Goal: Transaction & Acquisition: Download file/media

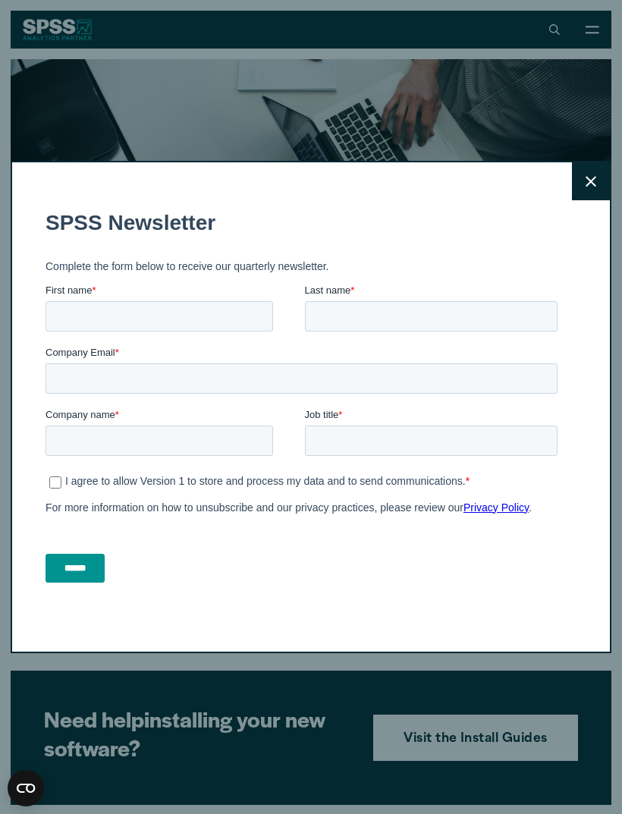
click at [579, 172] on button "Close" at bounding box center [591, 181] width 38 height 38
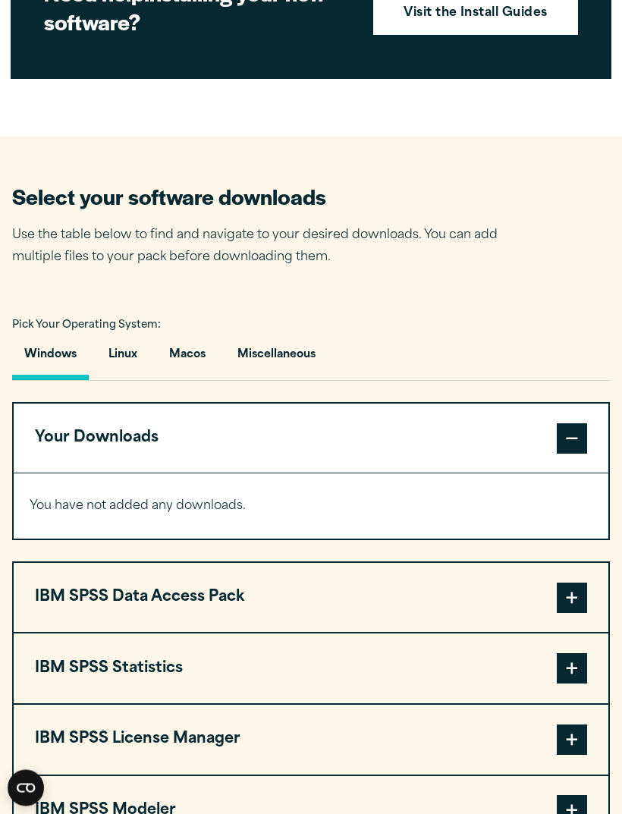
scroll to position [732, 0]
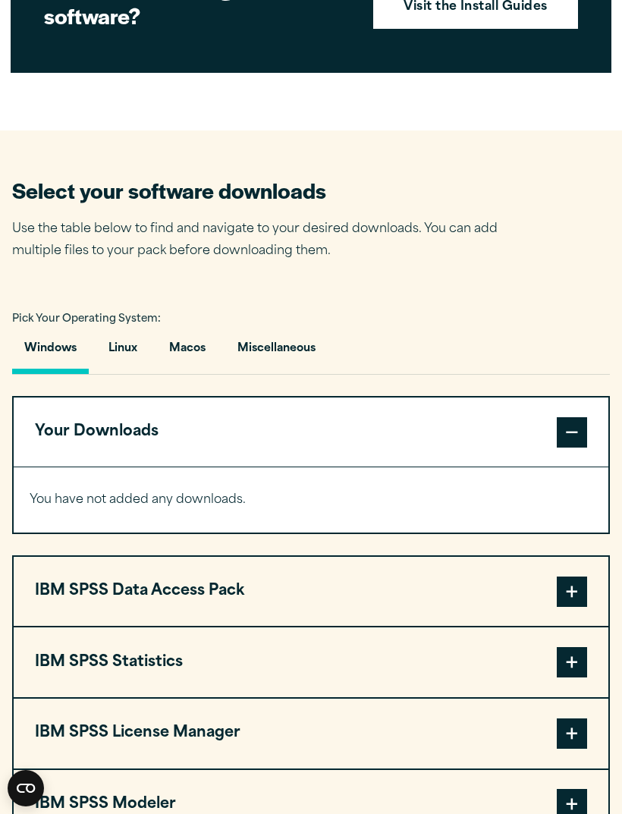
click at [568, 591] on span at bounding box center [572, 591] width 30 height 30
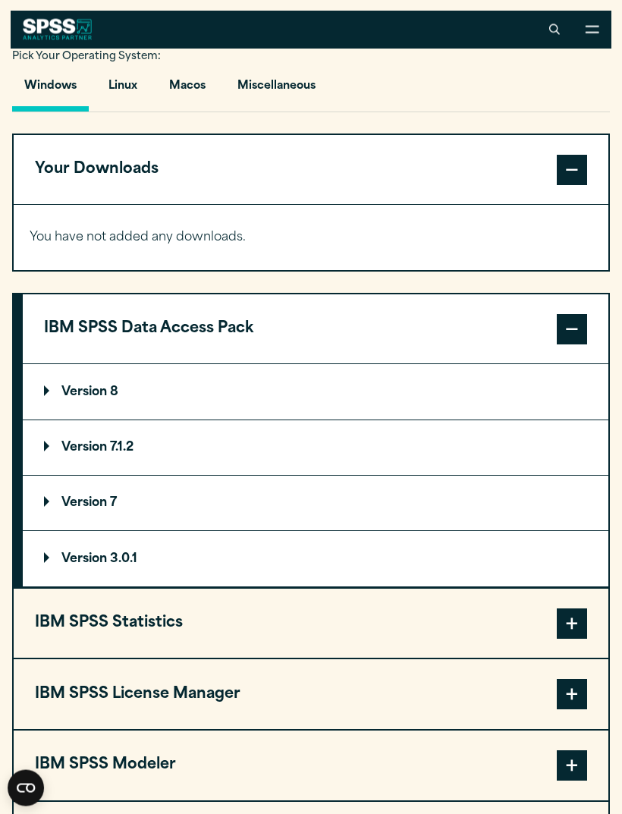
scroll to position [977, 0]
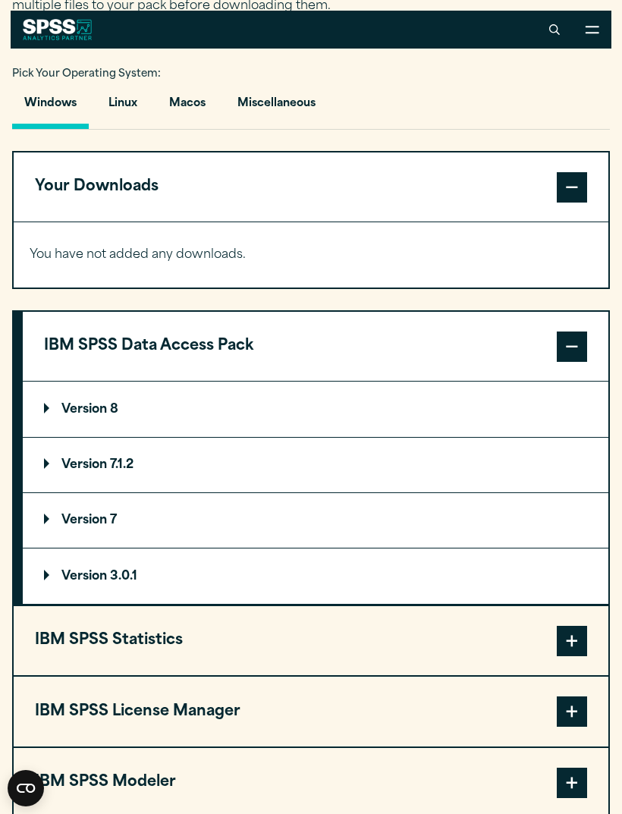
click at [112, 403] on p "Version 8" at bounding box center [81, 409] width 74 height 12
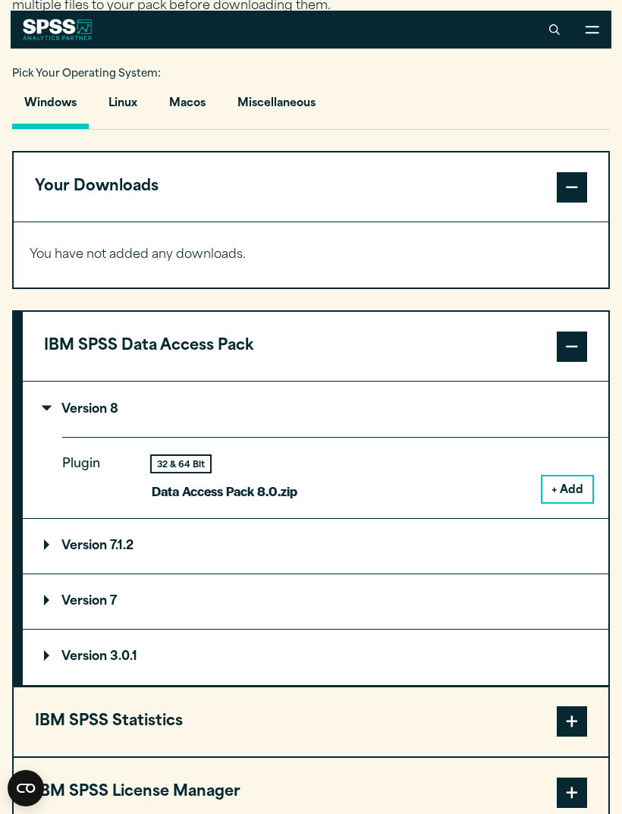
click at [567, 480] on button "+ Add" at bounding box center [567, 489] width 50 height 26
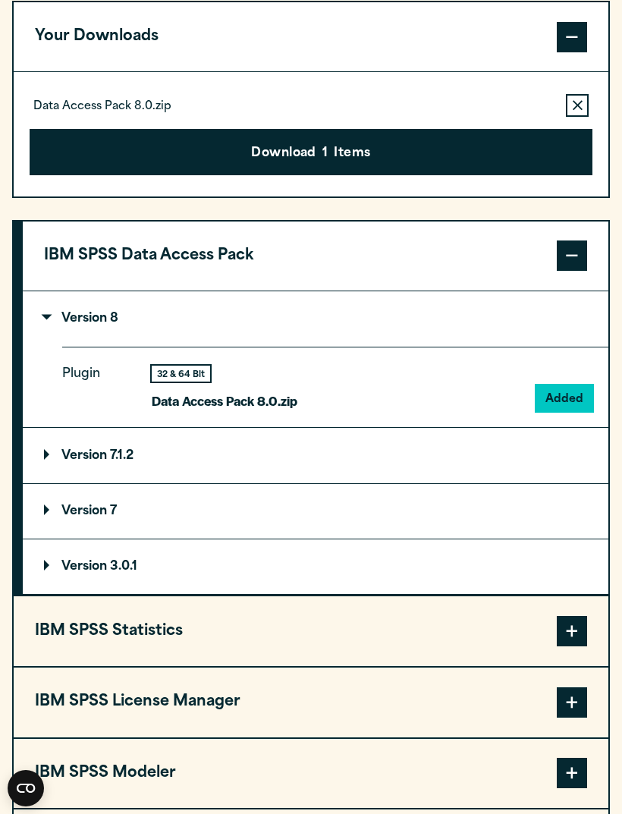
scroll to position [1165, 0]
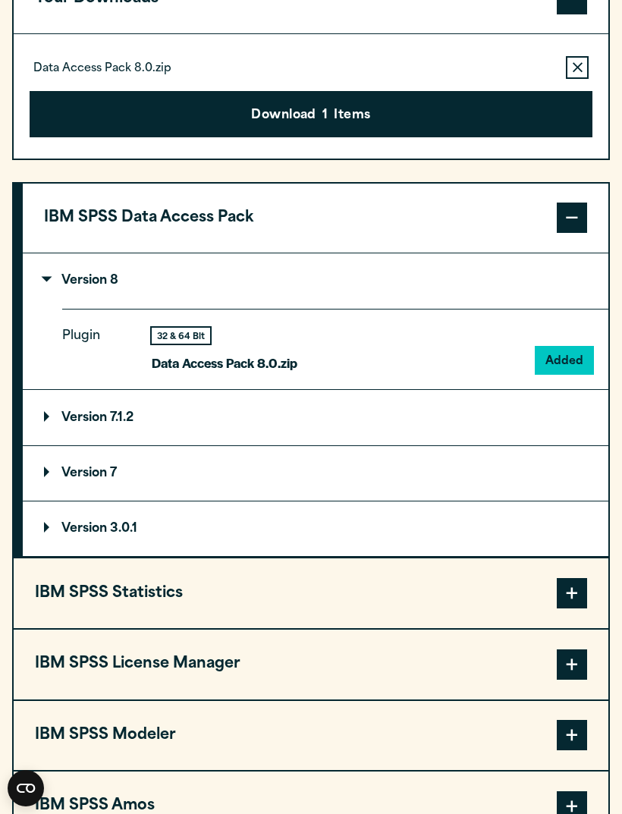
click at [568, 599] on span at bounding box center [572, 593] width 30 height 30
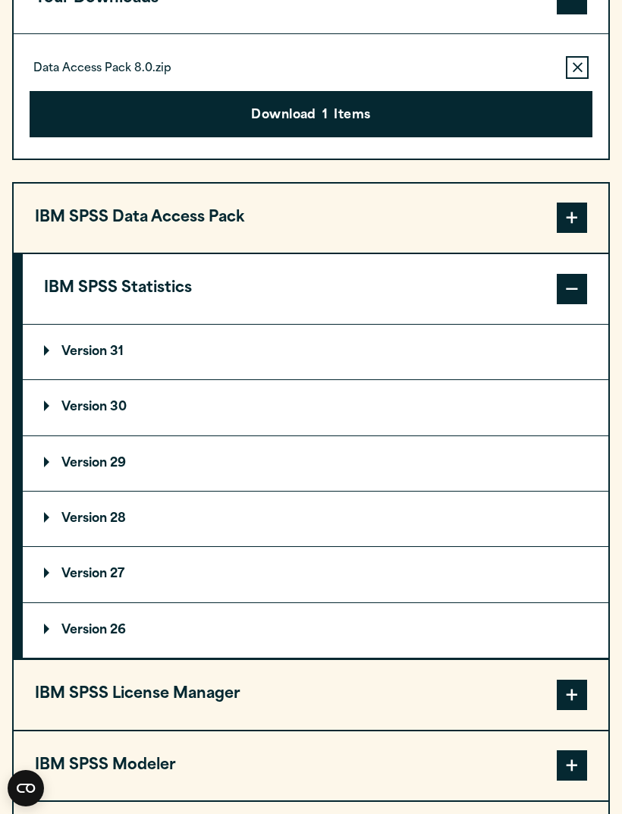
click at [114, 349] on p "Version 31" at bounding box center [84, 352] width 80 height 12
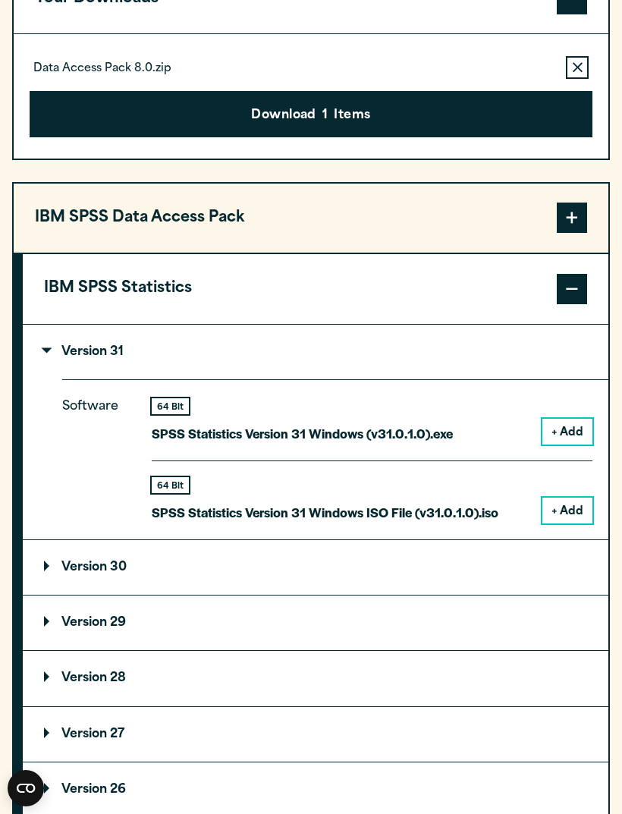
click at [566, 425] on button "+ Add" at bounding box center [567, 432] width 50 height 26
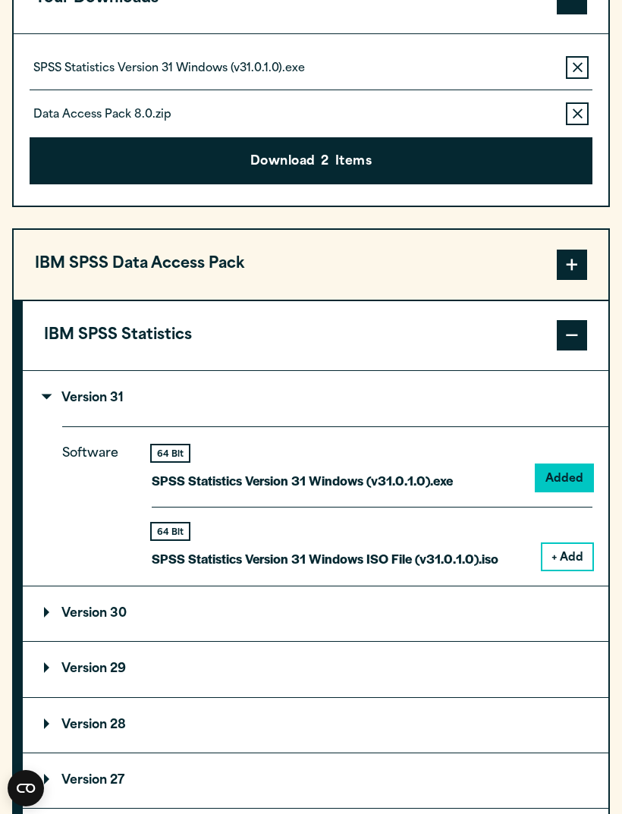
click at [566, 547] on button "+ Add" at bounding box center [567, 557] width 50 height 26
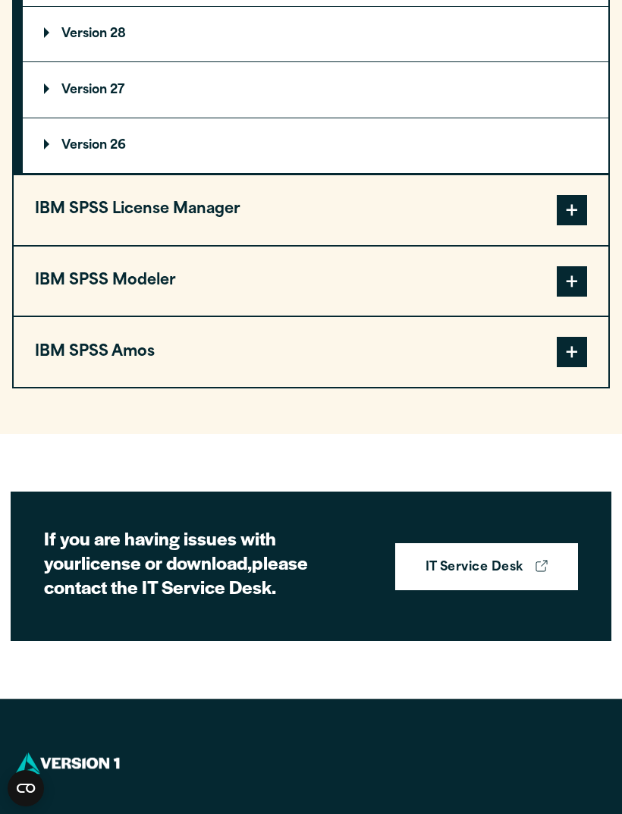
click at [572, 200] on span at bounding box center [572, 210] width 30 height 30
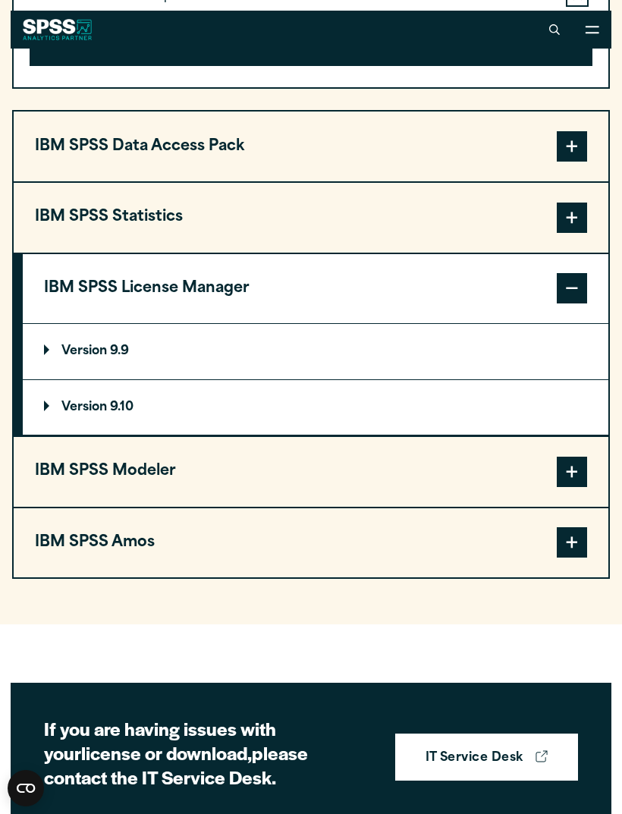
scroll to position [1325, 0]
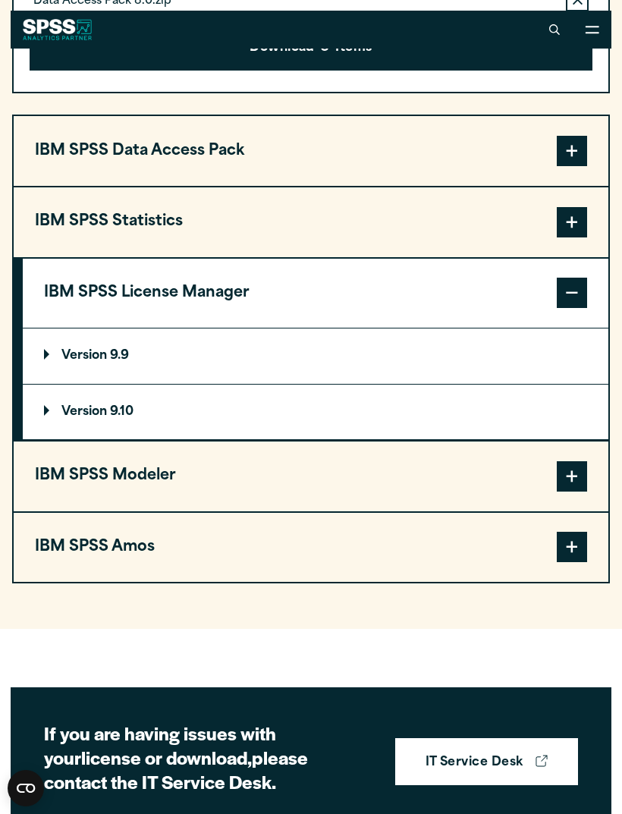
click at [111, 356] on p "Version 9.9" at bounding box center [86, 356] width 85 height 12
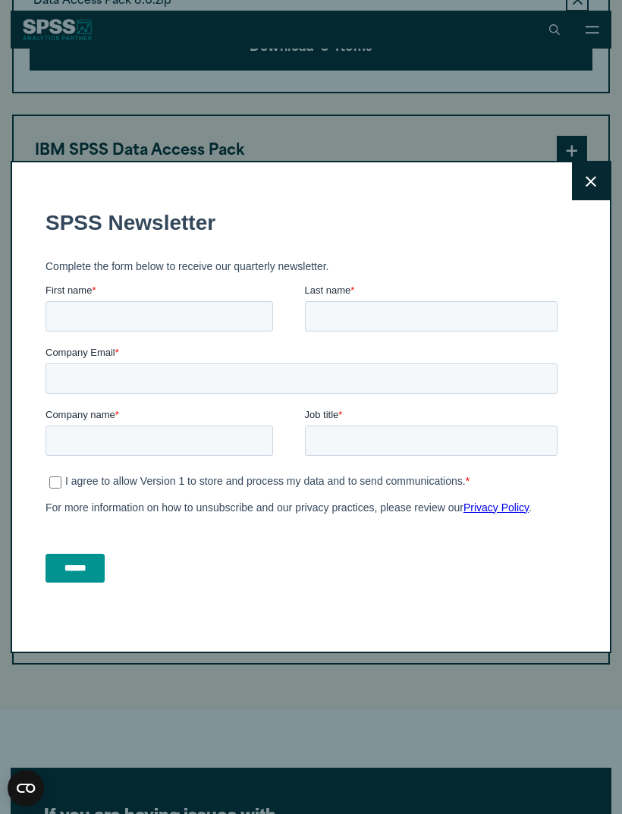
click at [586, 182] on icon at bounding box center [590, 181] width 11 height 11
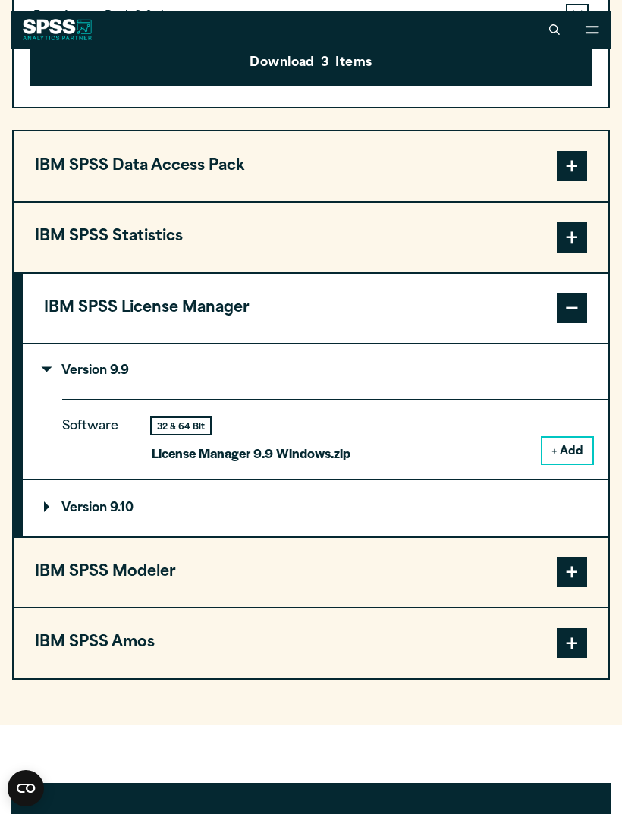
scroll to position [1309, 0]
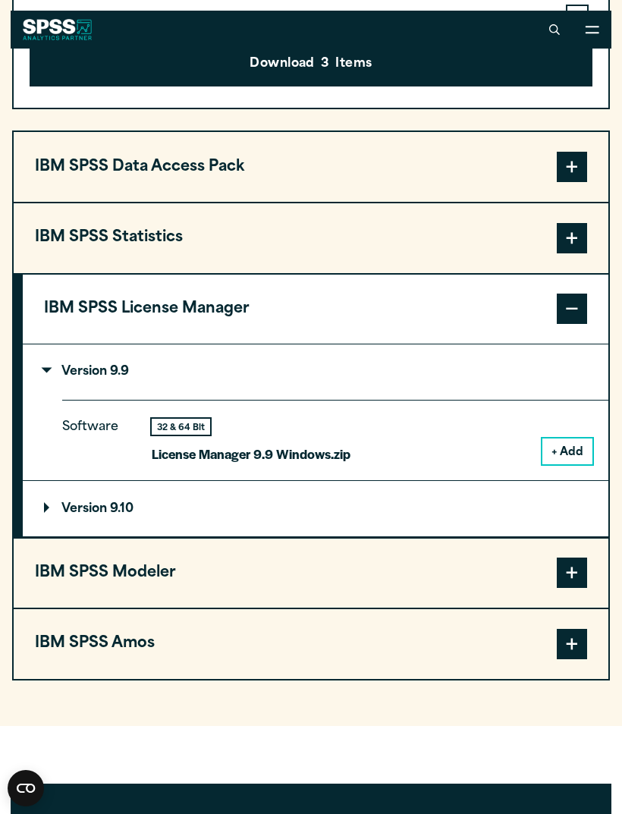
click at [572, 445] on button "+ Add" at bounding box center [567, 451] width 50 height 26
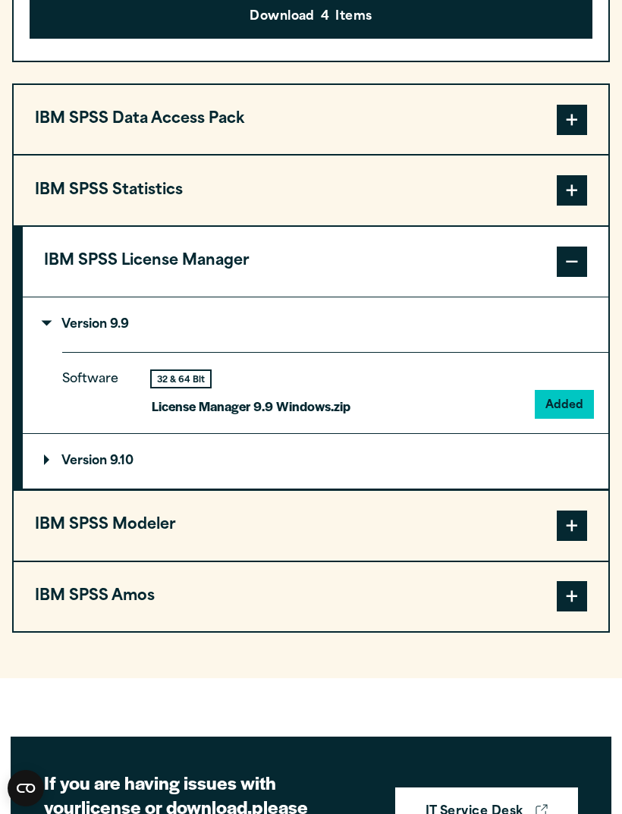
scroll to position [1431, 0]
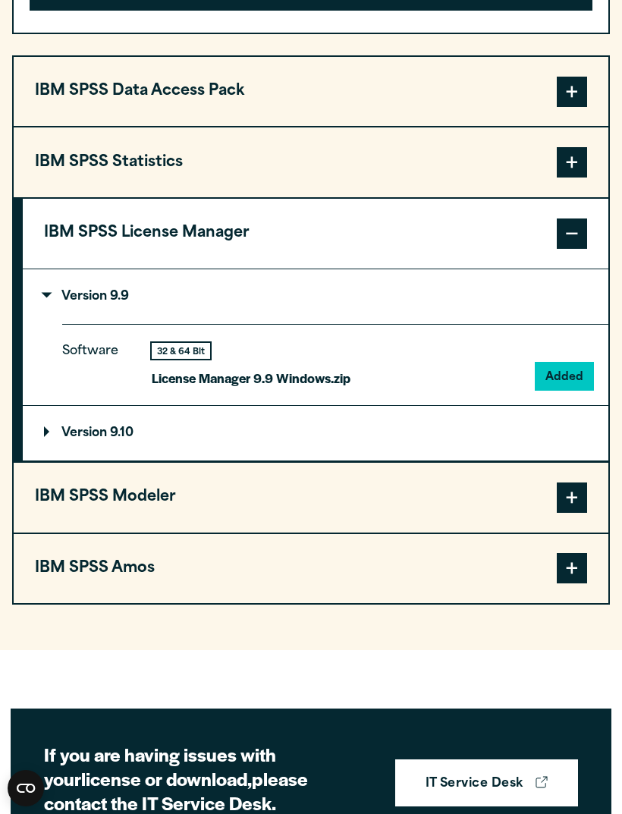
click at [565, 497] on span at bounding box center [572, 497] width 30 height 30
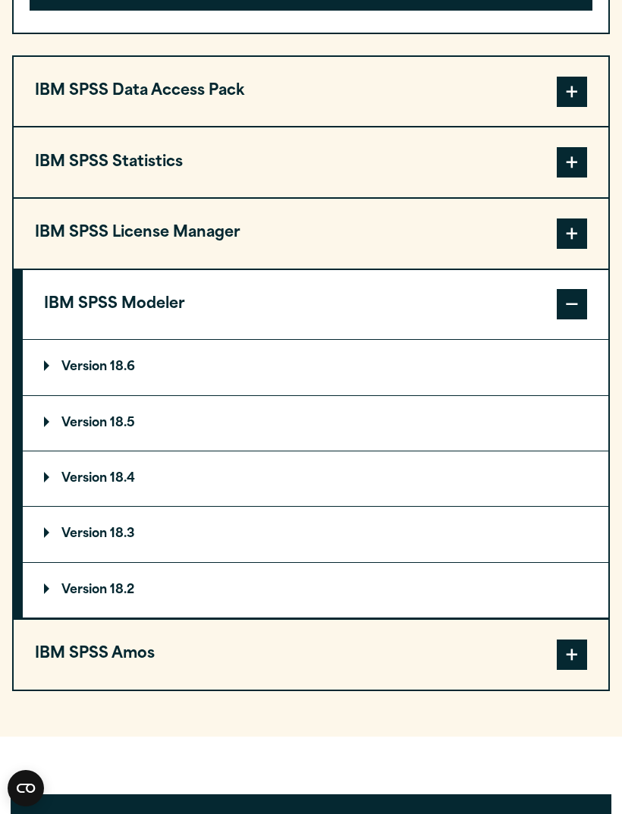
click at [117, 363] on p "Version 18.6" at bounding box center [89, 367] width 91 height 12
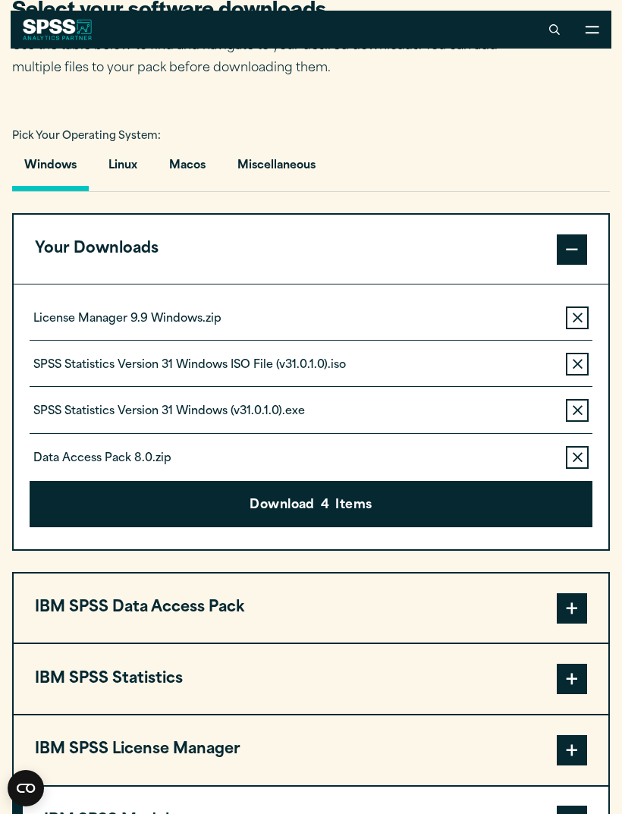
scroll to position [892, 0]
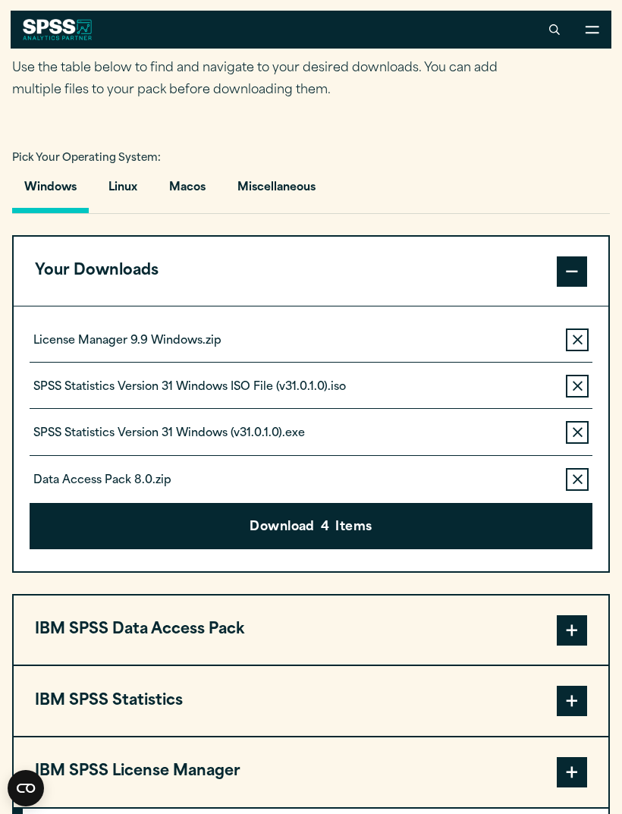
click at [469, 532] on button "Download 4 Items" at bounding box center [311, 526] width 563 height 47
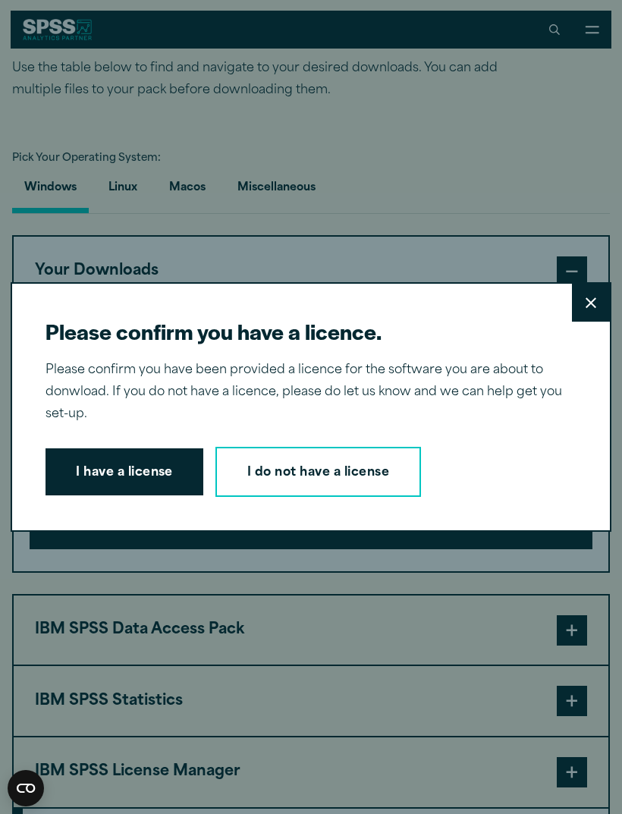
click at [132, 468] on button "I have a license" at bounding box center [124, 471] width 158 height 47
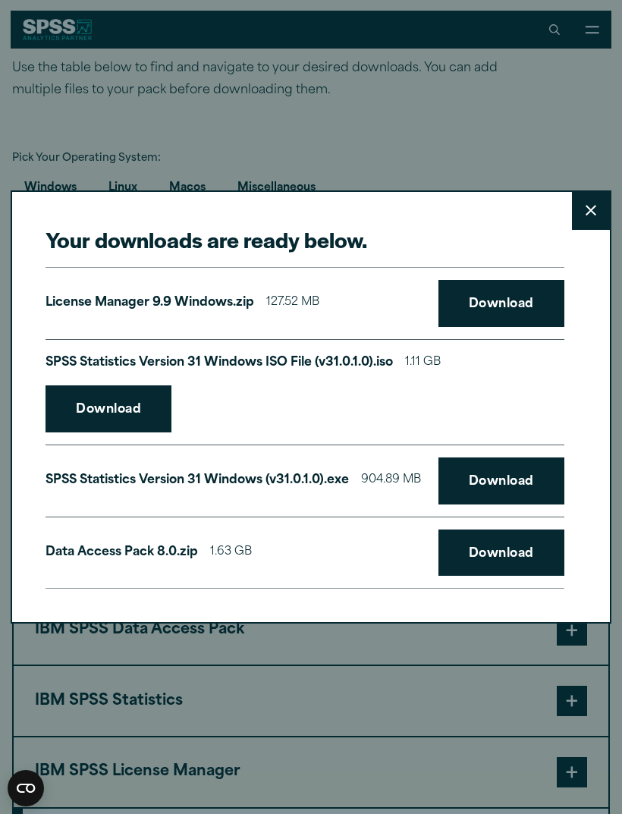
click at [511, 306] on link "Download" at bounding box center [501, 303] width 126 height 47
click at [506, 306] on link "Download" at bounding box center [501, 303] width 126 height 47
click at [111, 414] on link "Download" at bounding box center [108, 408] width 126 height 47
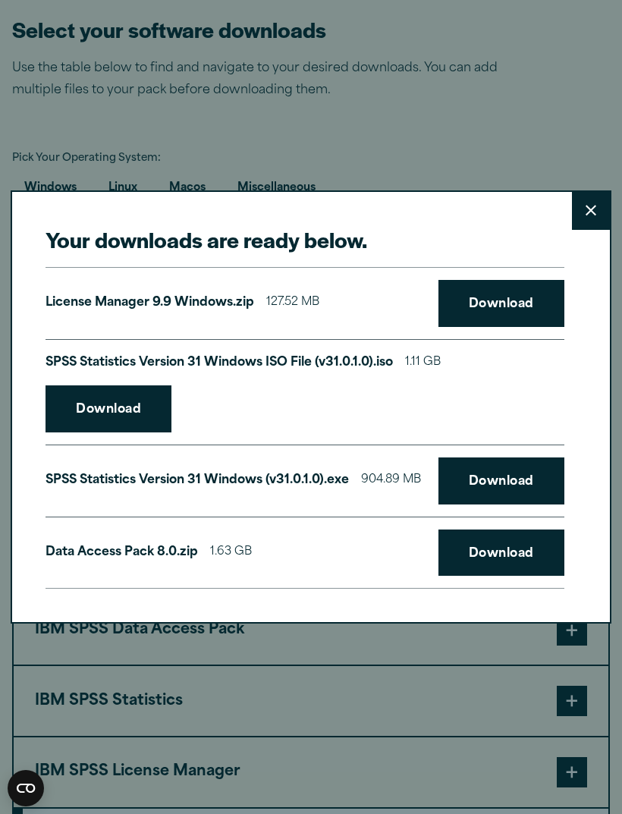
scroll to position [906, 0]
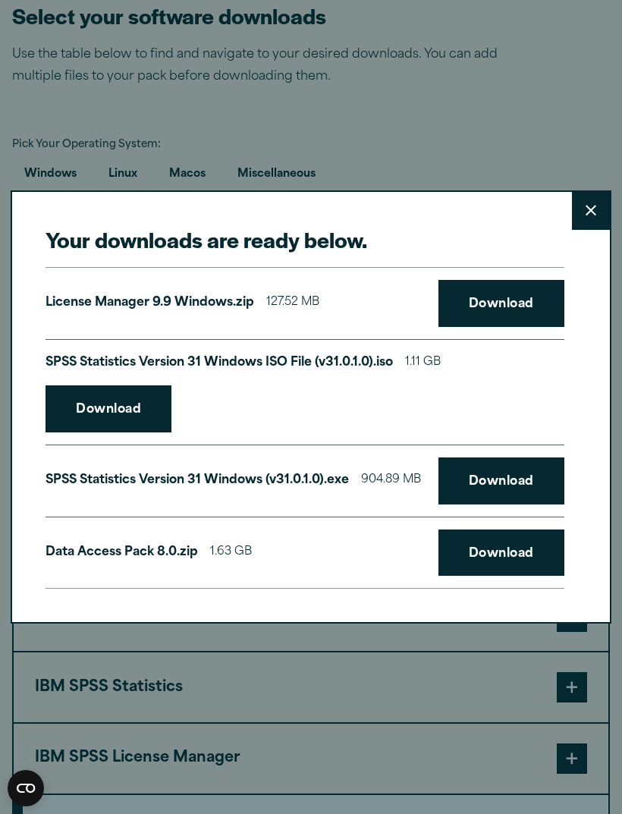
click at [516, 325] on link "Download" at bounding box center [501, 303] width 126 height 47
click at [594, 205] on button "Close" at bounding box center [591, 211] width 38 height 38
